Goal: Communication & Community: Answer question/provide support

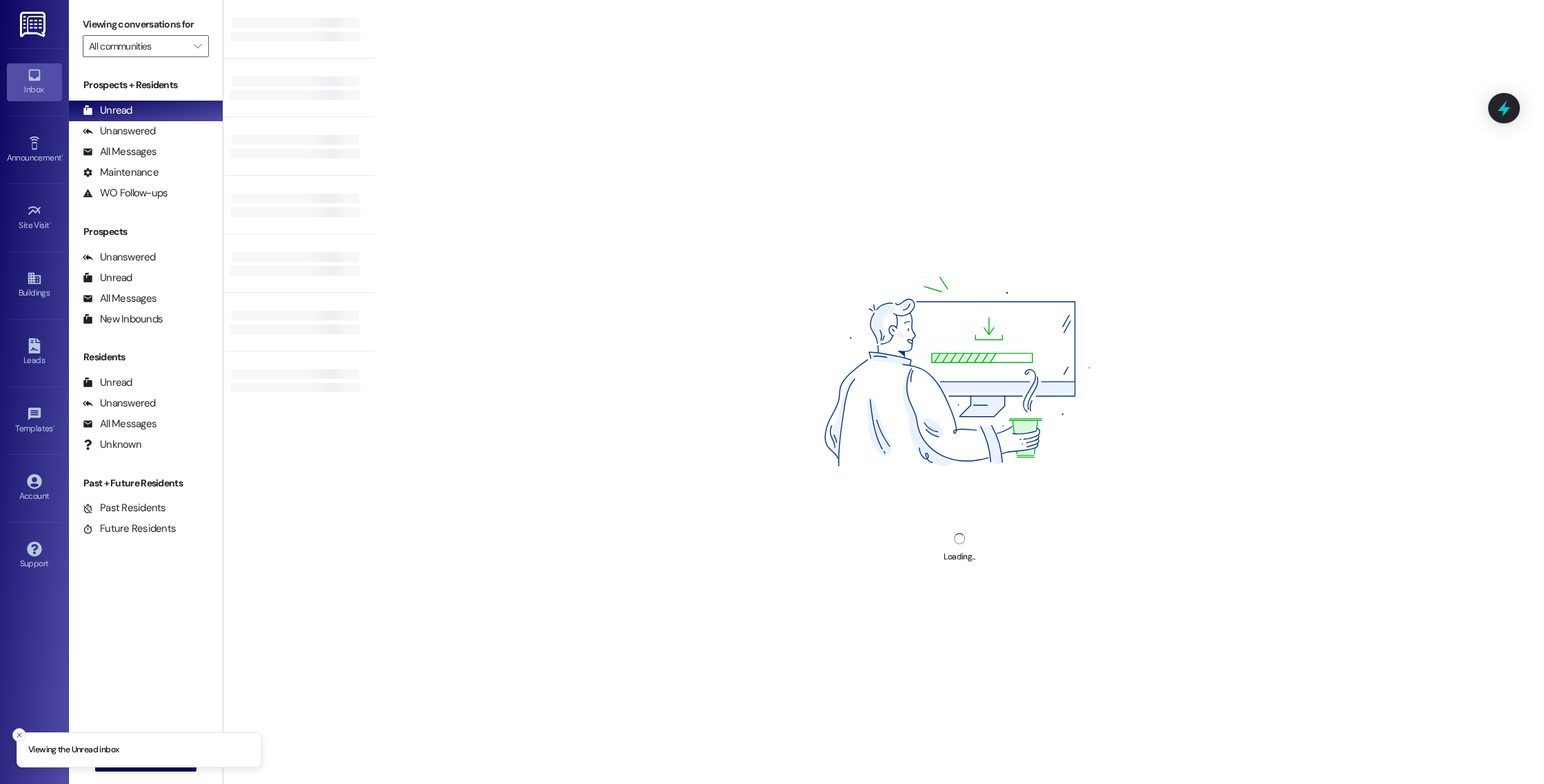
click at [17, 737] on icon "Close toast" at bounding box center [19, 735] width 9 height 9
click at [111, 767] on span " New Message" at bounding box center [146, 760] width 78 height 14
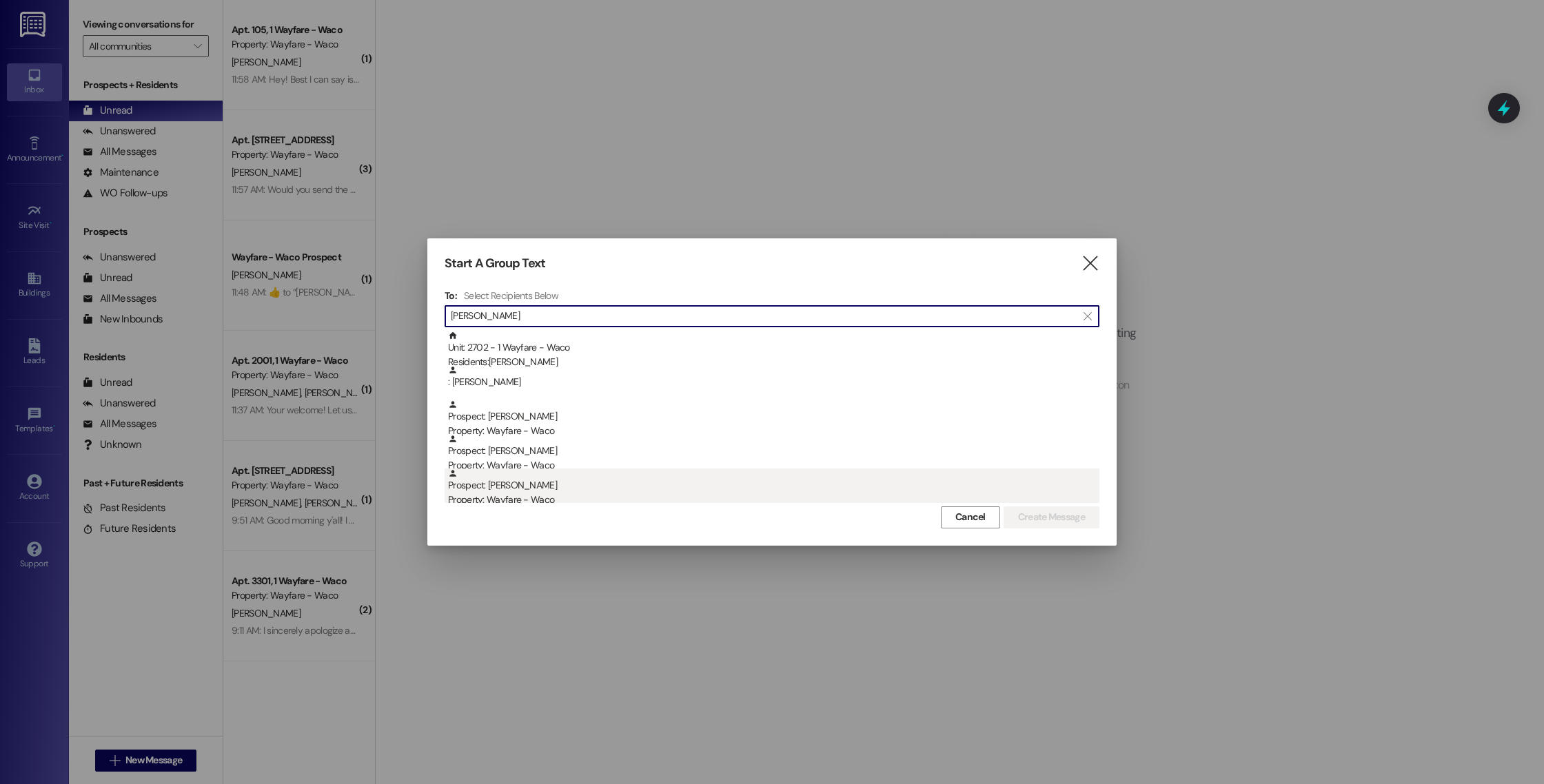
type input "[PERSON_NAME]"
click at [600, 490] on div "Prospect: [PERSON_NAME] Property: Wayfare - Waco" at bounding box center [773, 488] width 652 height 39
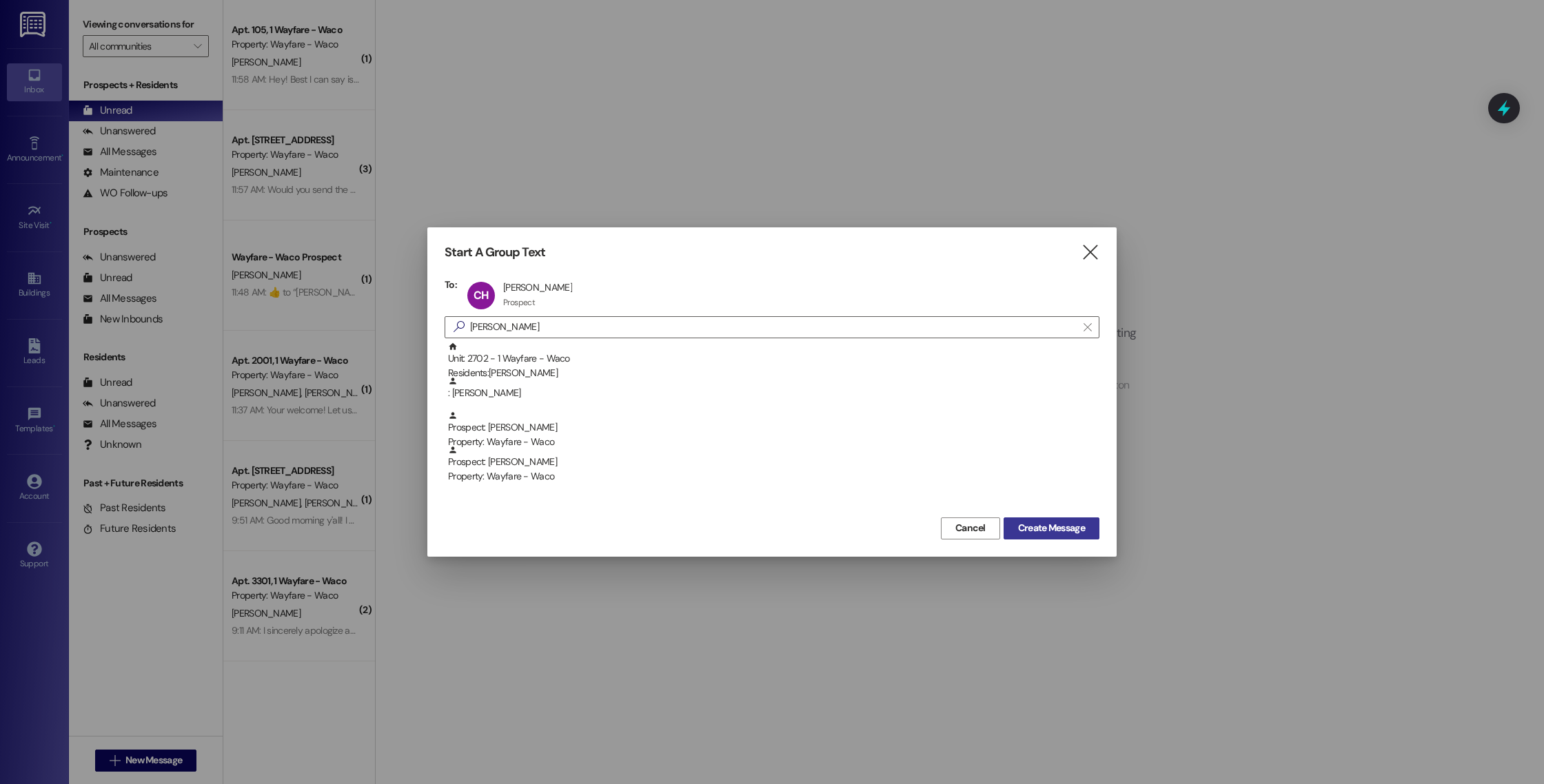
click at [1018, 522] on span "Create Message" at bounding box center [1051, 528] width 67 height 14
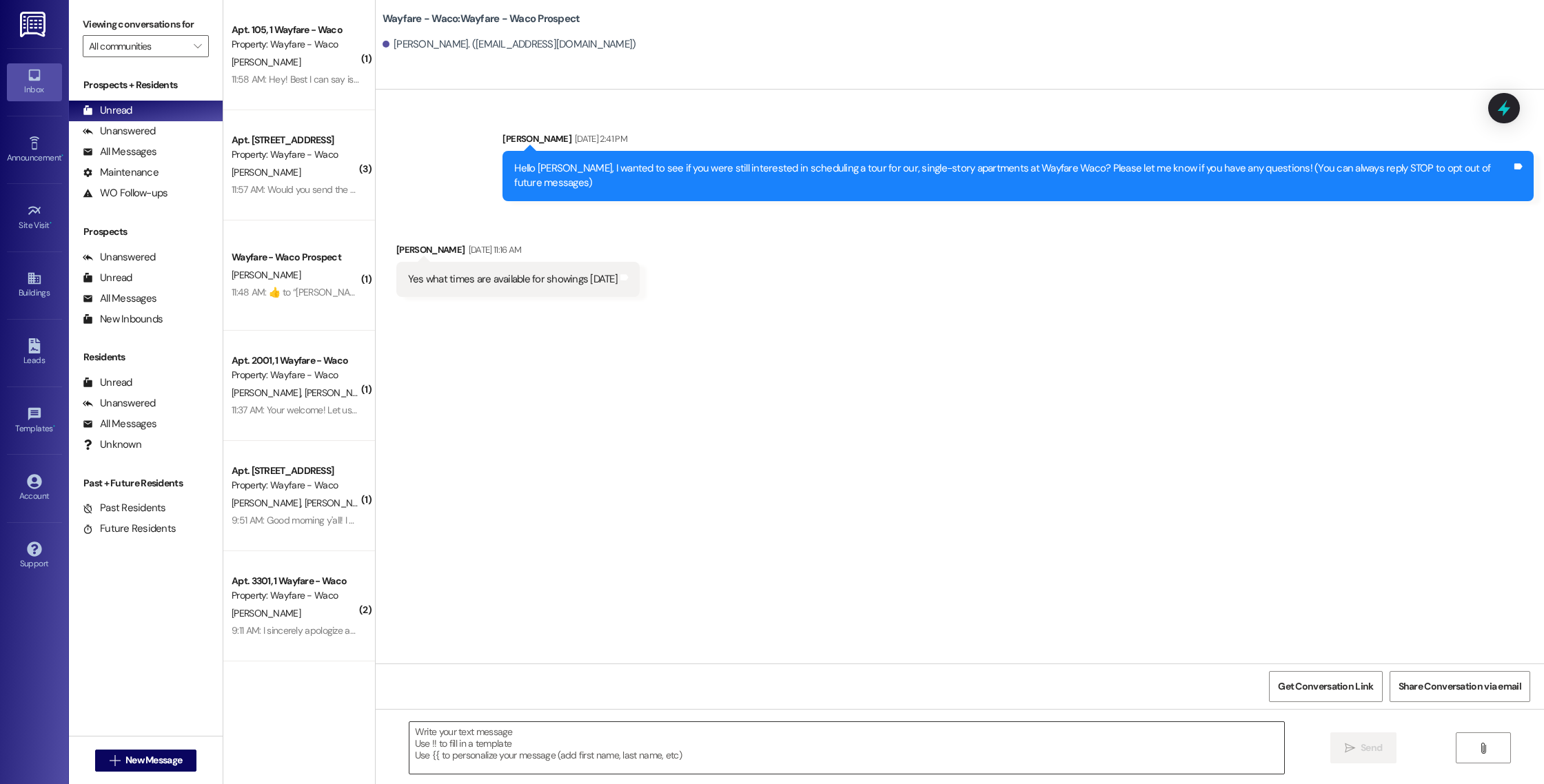
click at [456, 746] on textarea at bounding box center [847, 748] width 875 height 52
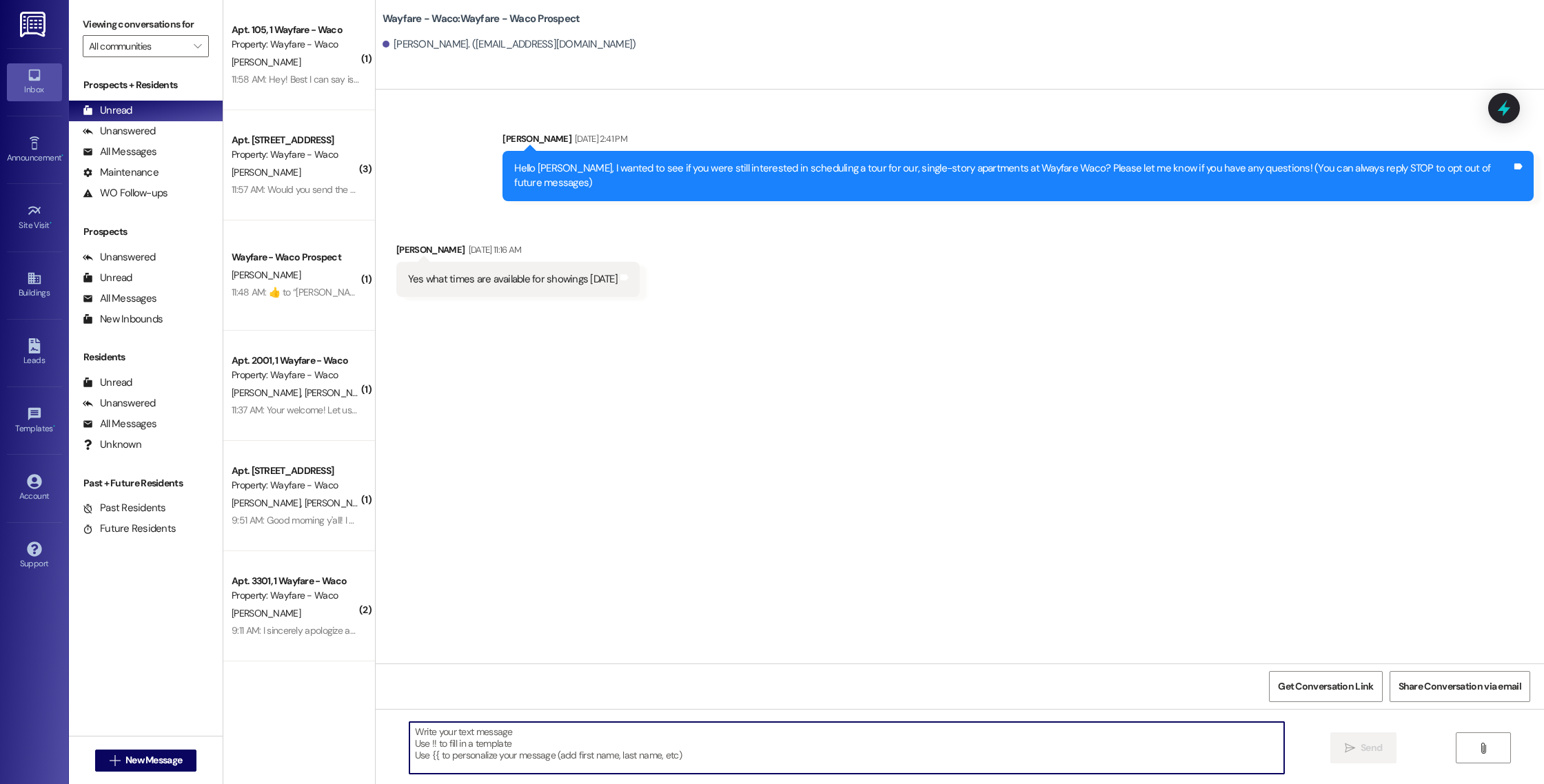
paste textarea "Hello (____), I wanted to touch base with you and see if you were still interes…"
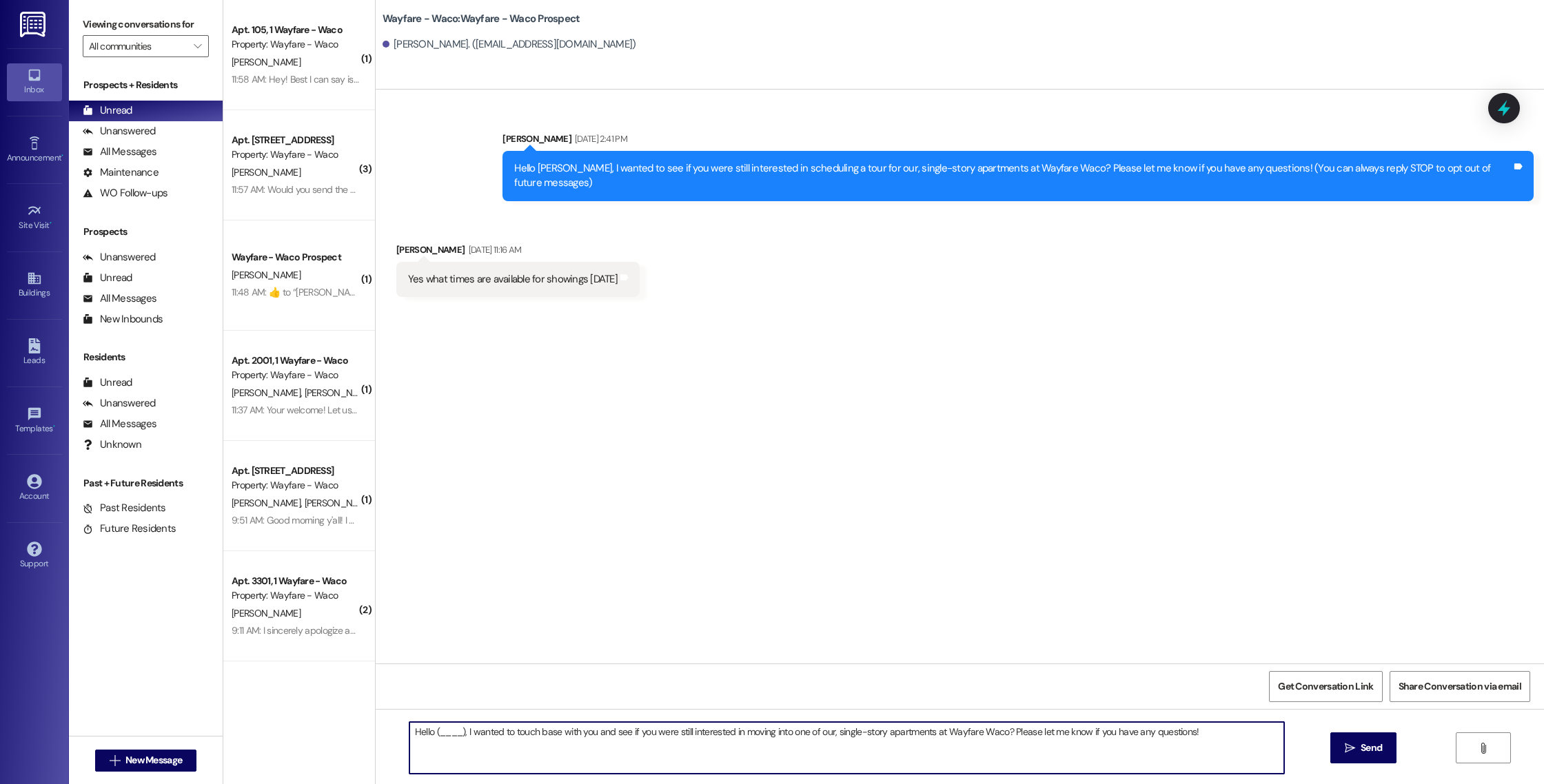
click at [456, 732] on textarea "Hello (____), I wanted to touch base with you and see if you were still interes…" at bounding box center [847, 748] width 875 height 52
type textarea "Hello [PERSON_NAME], I wanted to touch base with you and see if you were still …"
click at [1352, 746] on icon "" at bounding box center [1350, 749] width 10 height 11
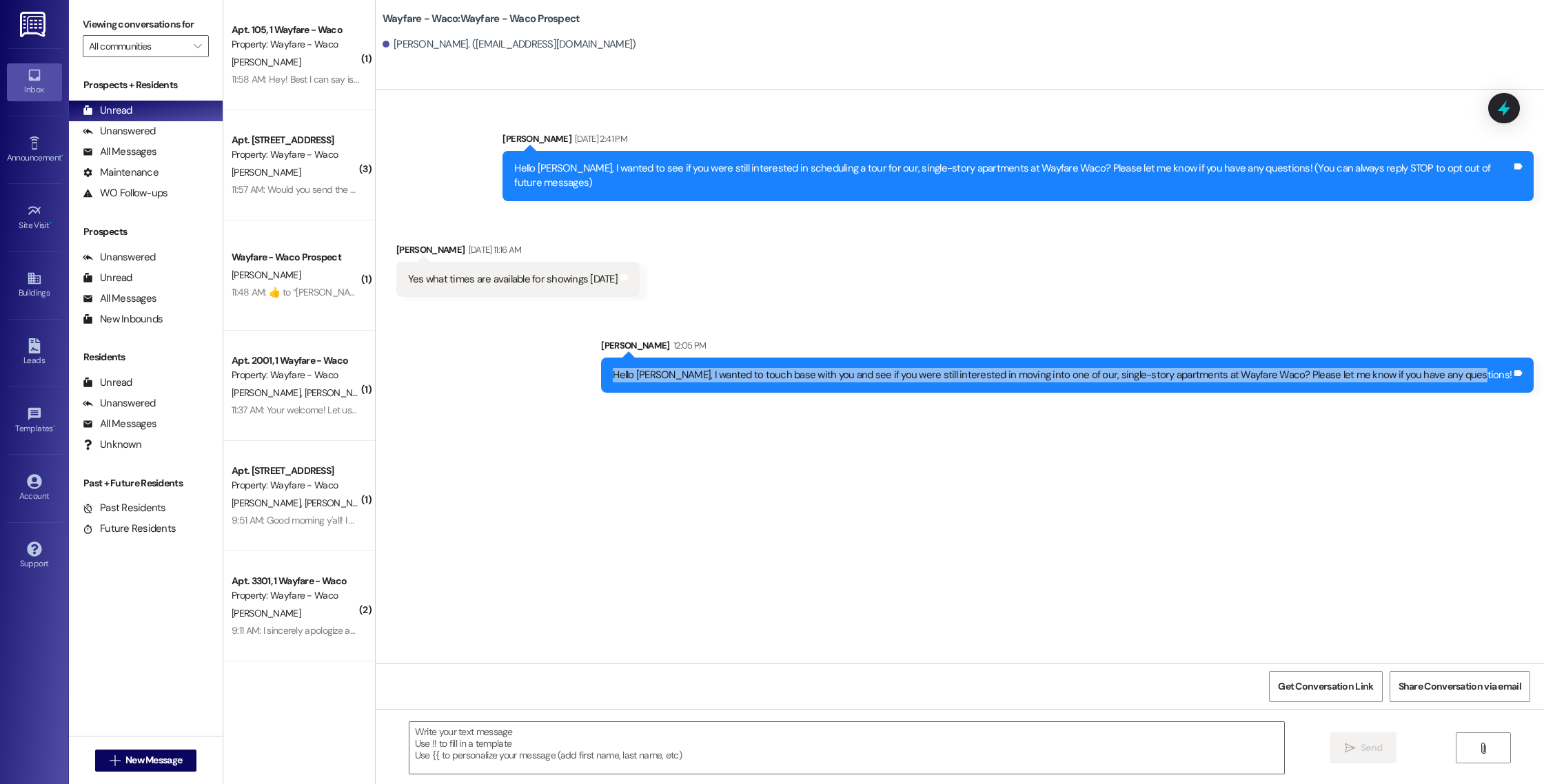
drag, startPoint x: 1512, startPoint y: 361, endPoint x: 834, endPoint y: 346, distance: 678.2
click at [834, 358] on div "Hello [PERSON_NAME], I wanted to touch base with you and see if you were still …" at bounding box center [1067, 375] width 932 height 35
copy div "Hello [PERSON_NAME], I wanted to touch base with you and see if you were still …"
click at [834, 358] on div "Hello [PERSON_NAME], I wanted to touch base with you and see if you were still …" at bounding box center [1067, 375] width 932 height 35
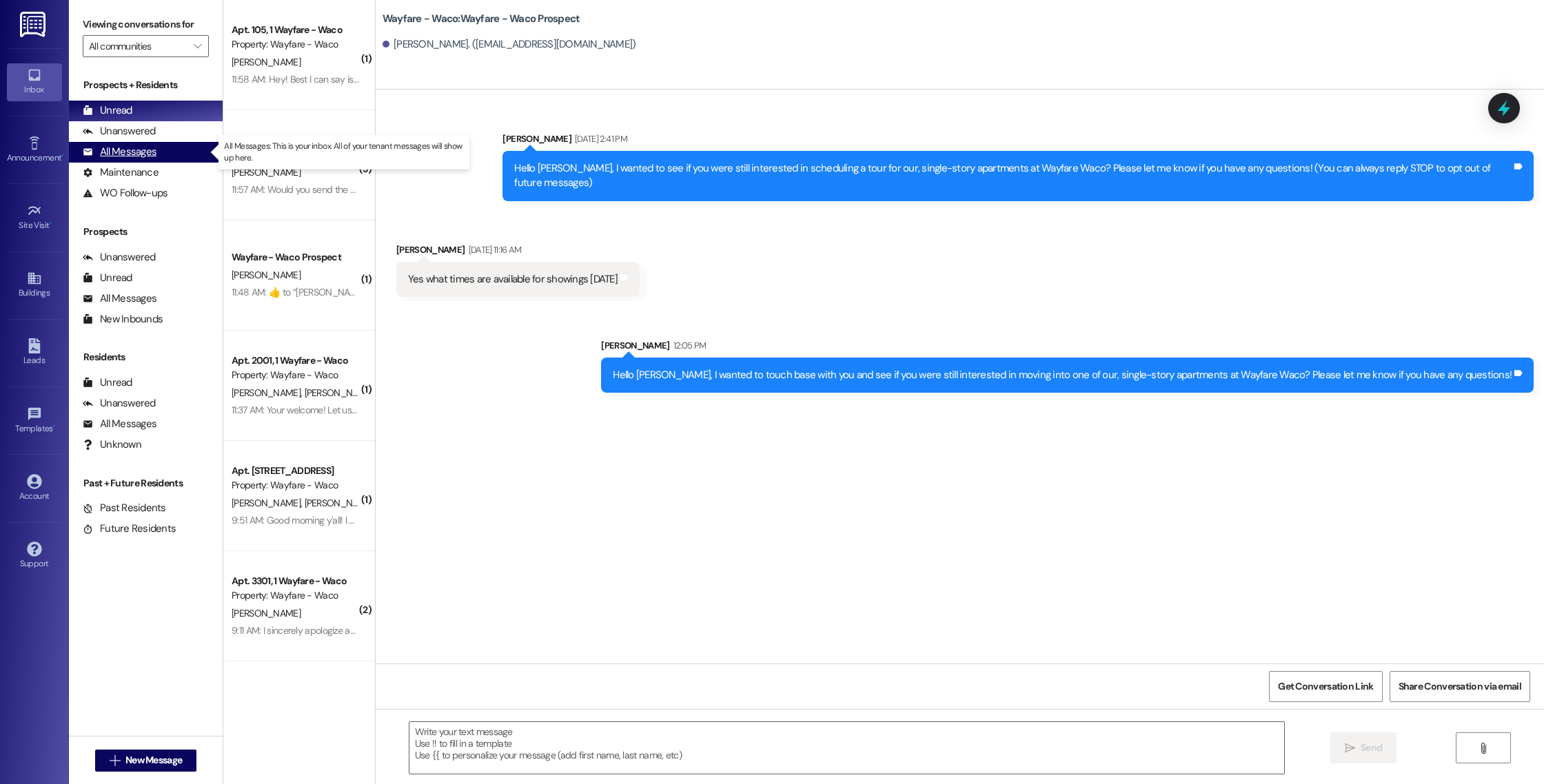
click at [100, 147] on div "All Messages" at bounding box center [119, 152] width 74 height 14
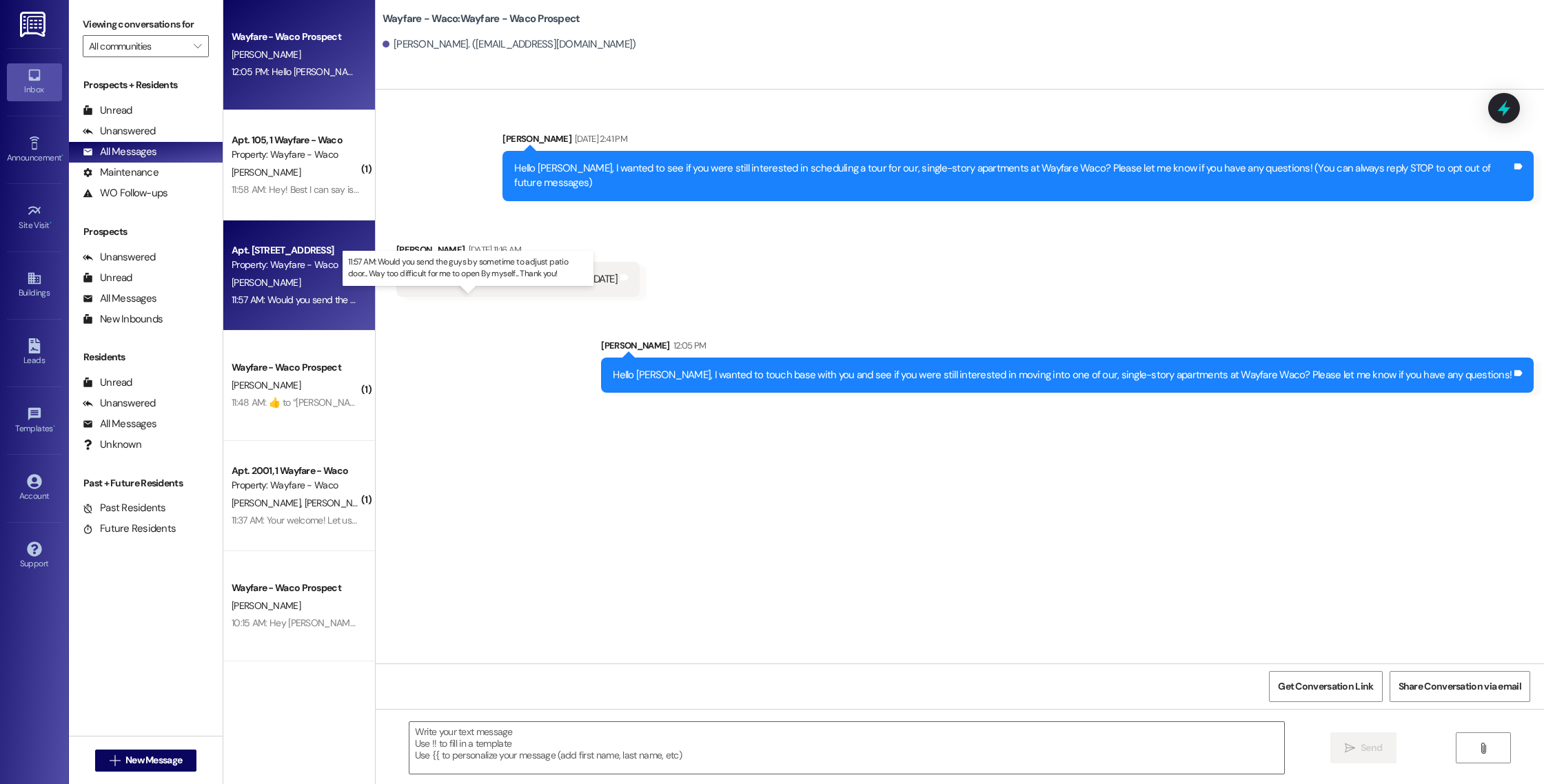
click at [283, 305] on div "11:57 AM: Would you send the guys by sometime to adjust patio door... Way too d…" at bounding box center [481, 299] width 499 height 13
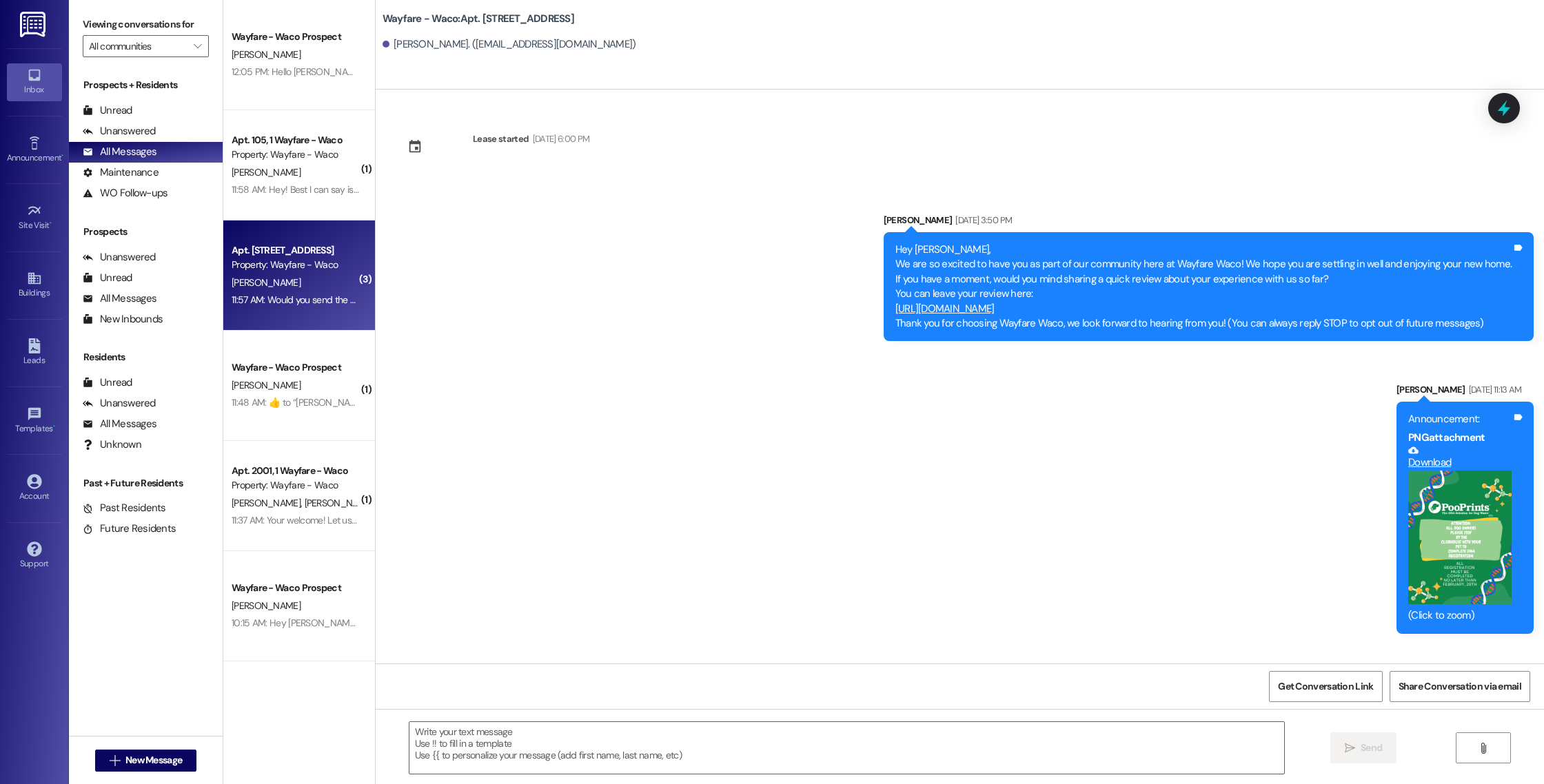
scroll to position [10121, 0]
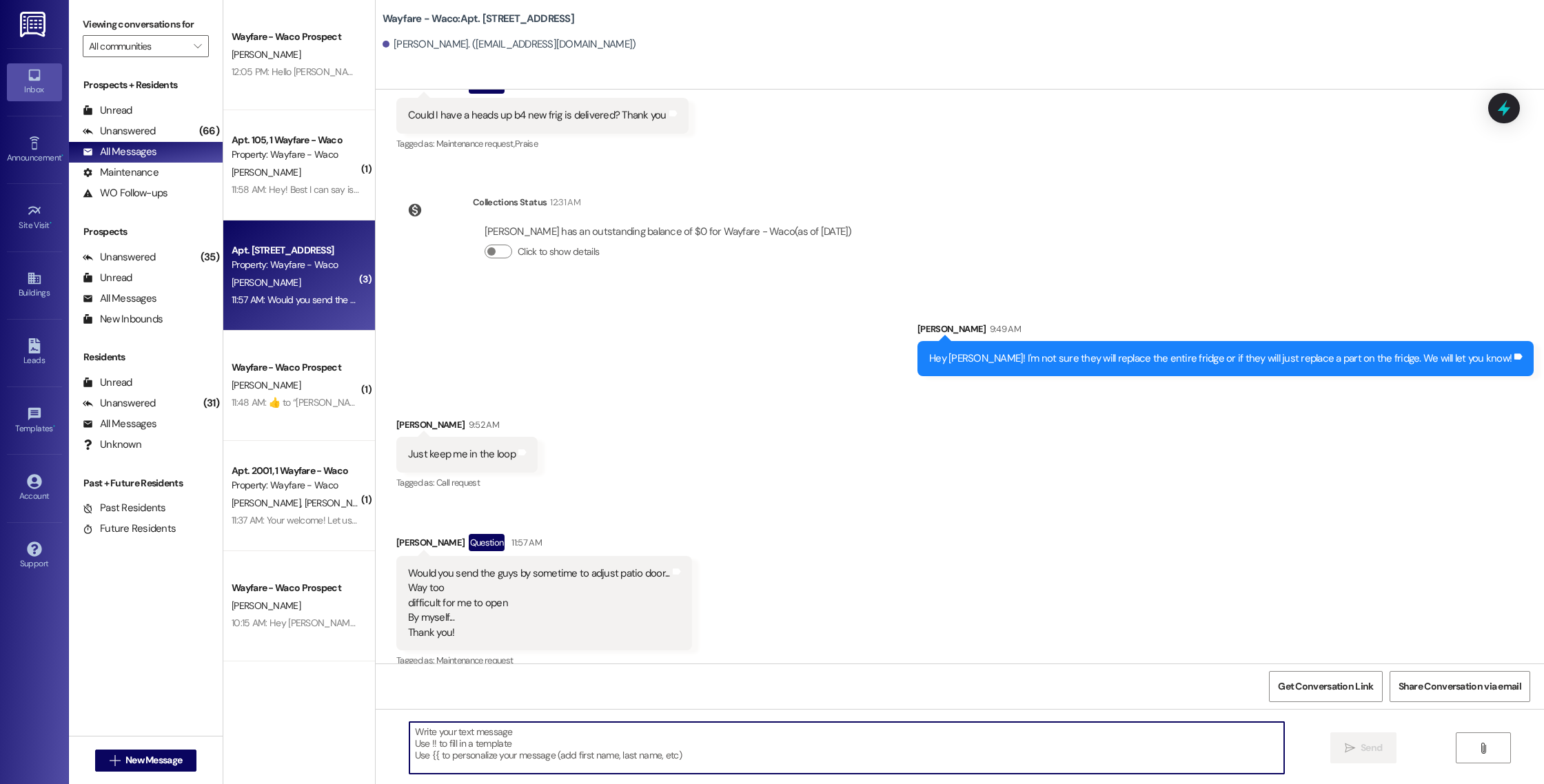
click at [490, 767] on textarea at bounding box center [847, 748] width 875 height 52
click at [450, 734] on textarea "Hey [PERSON_NAME], i have put a work order in for your patio door." at bounding box center [847, 748] width 875 height 52
type textarea "Hey [PERSON_NAME], I have put a work order in for your patio door."
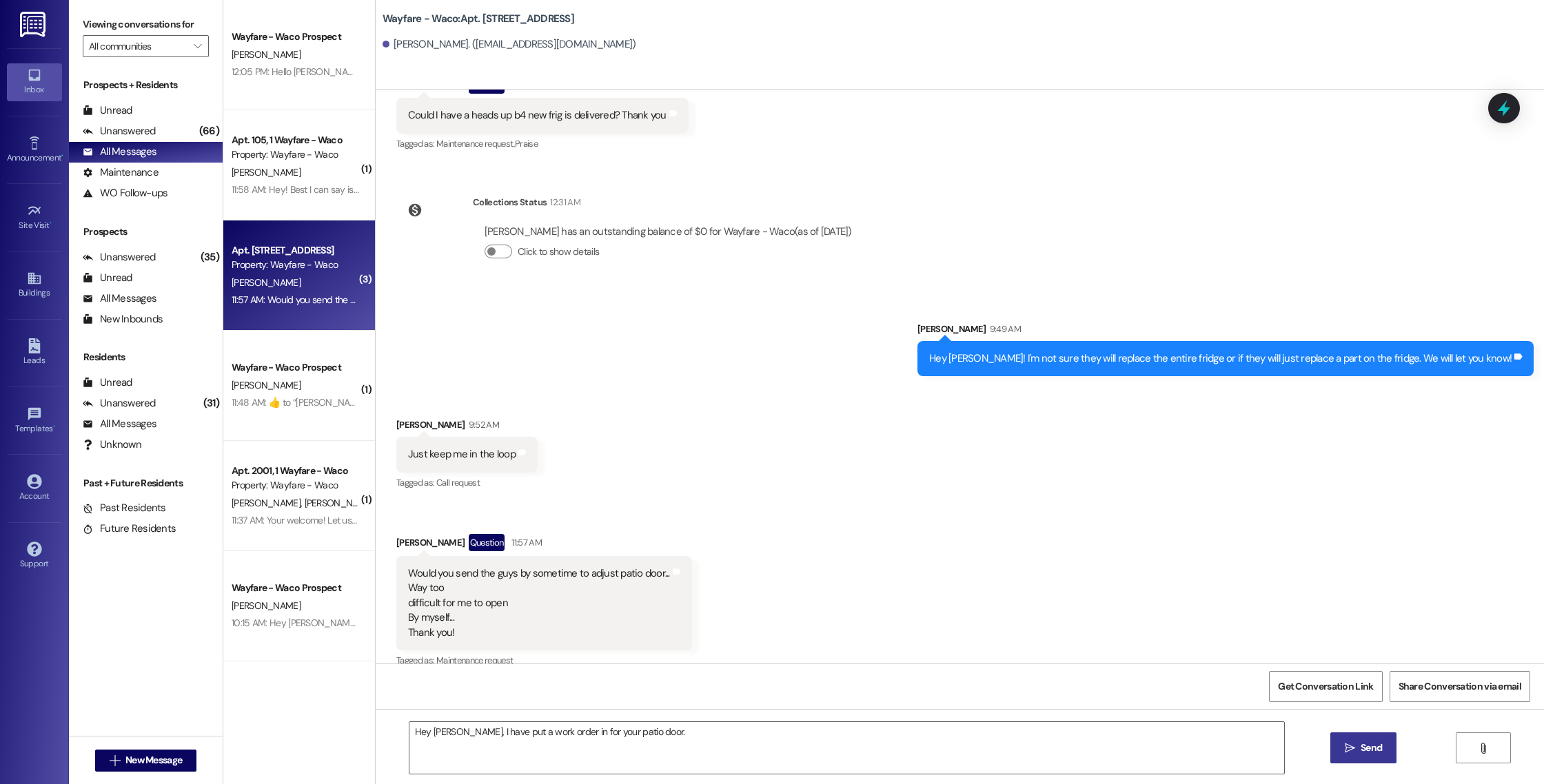
click at [1338, 756] on button " Send" at bounding box center [1364, 748] width 67 height 31
